Goal: Register for event/course

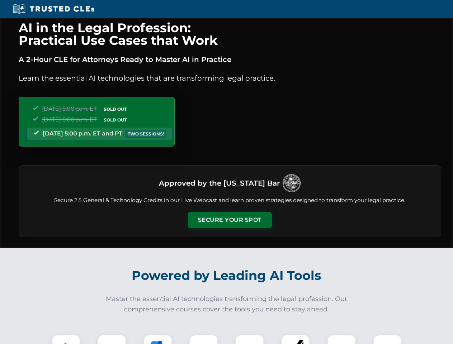
click at [230, 220] on button "Secure Your Spot" at bounding box center [230, 220] width 84 height 16
click at [66, 340] on img at bounding box center [66, 349] width 21 height 21
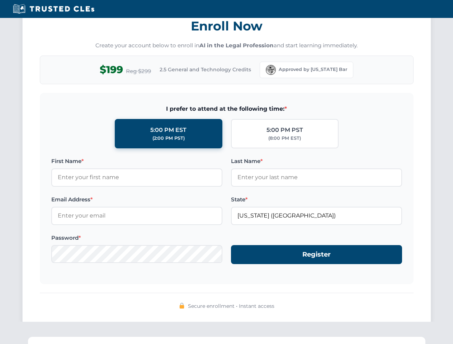
scroll to position [704, 0]
